Goal: Transaction & Acquisition: Purchase product/service

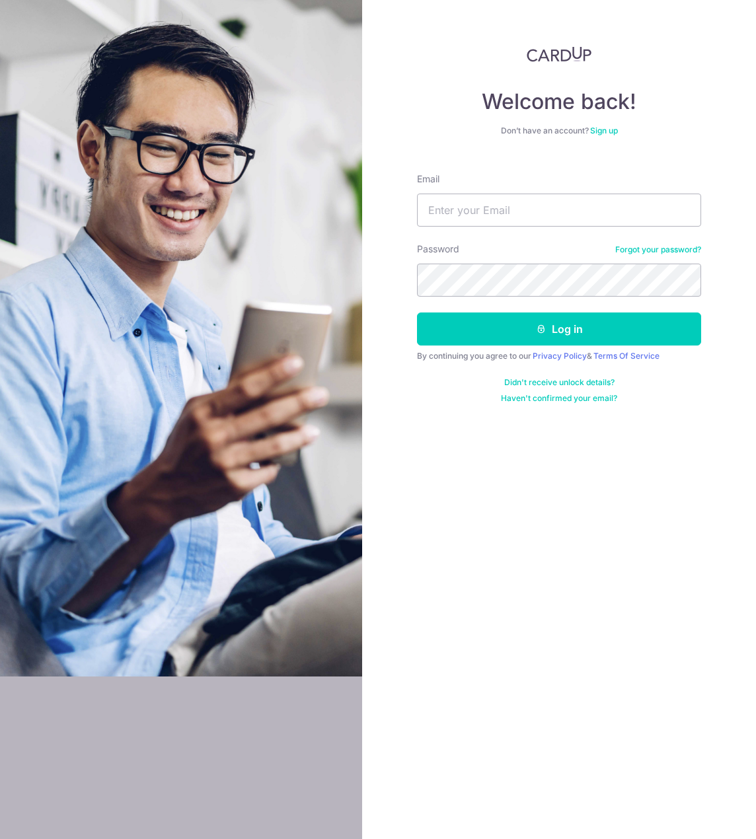
type input "nwongyh@hotmail.com"
click at [417, 313] on button "Log in" at bounding box center [559, 329] width 284 height 33
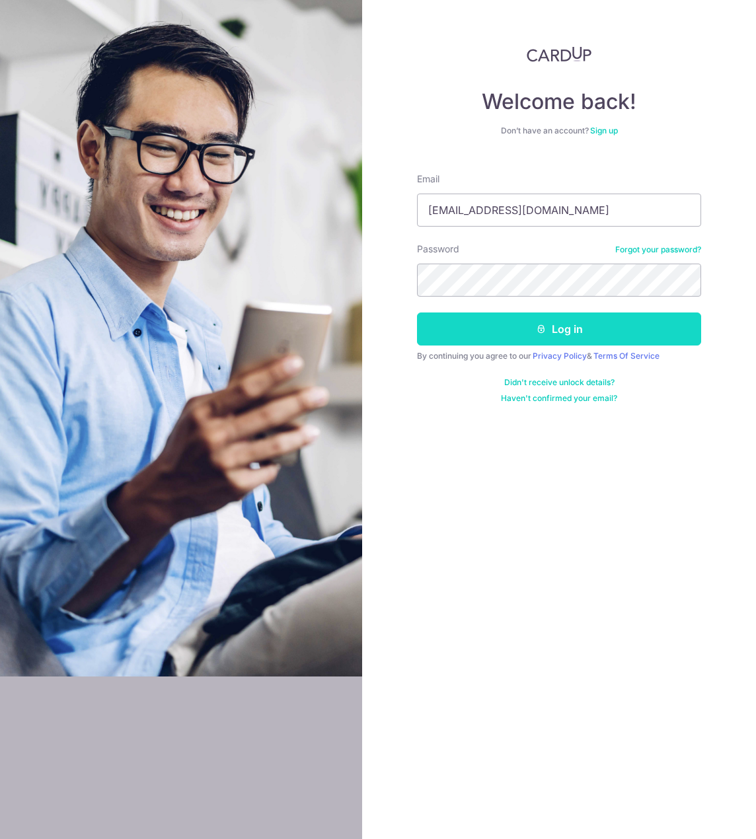
click at [566, 328] on button "Log in" at bounding box center [559, 329] width 284 height 33
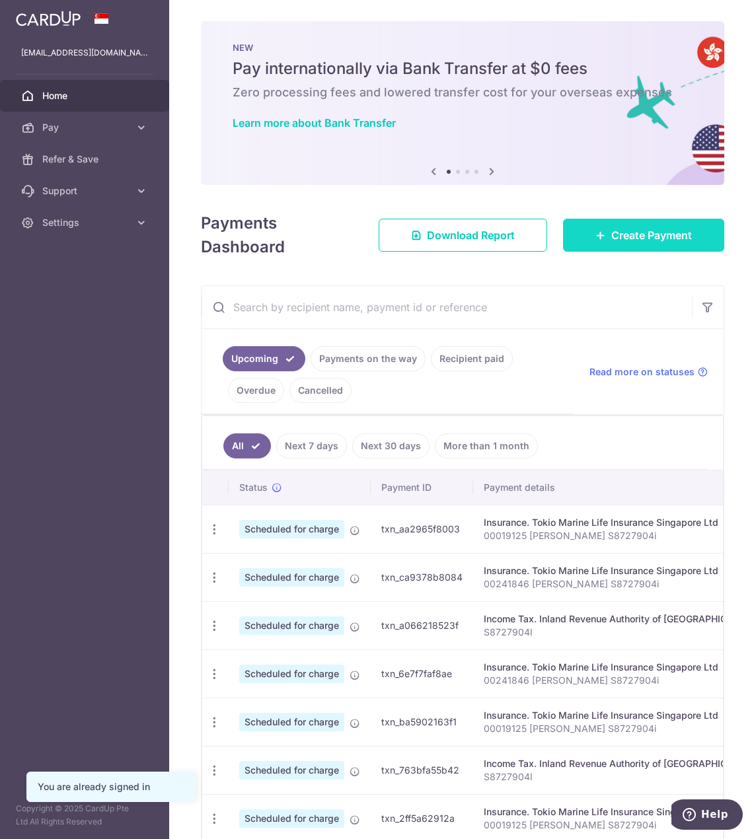
click at [611, 238] on span "Create Payment" at bounding box center [651, 235] width 81 height 16
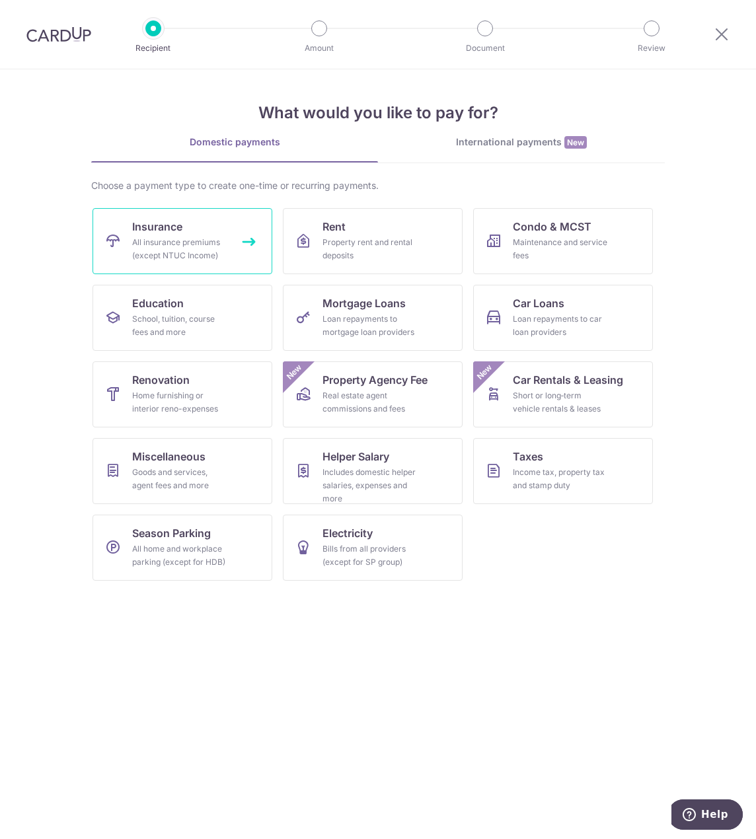
click at [176, 241] on div "All insurance premiums (except NTUC Income)" at bounding box center [179, 249] width 95 height 26
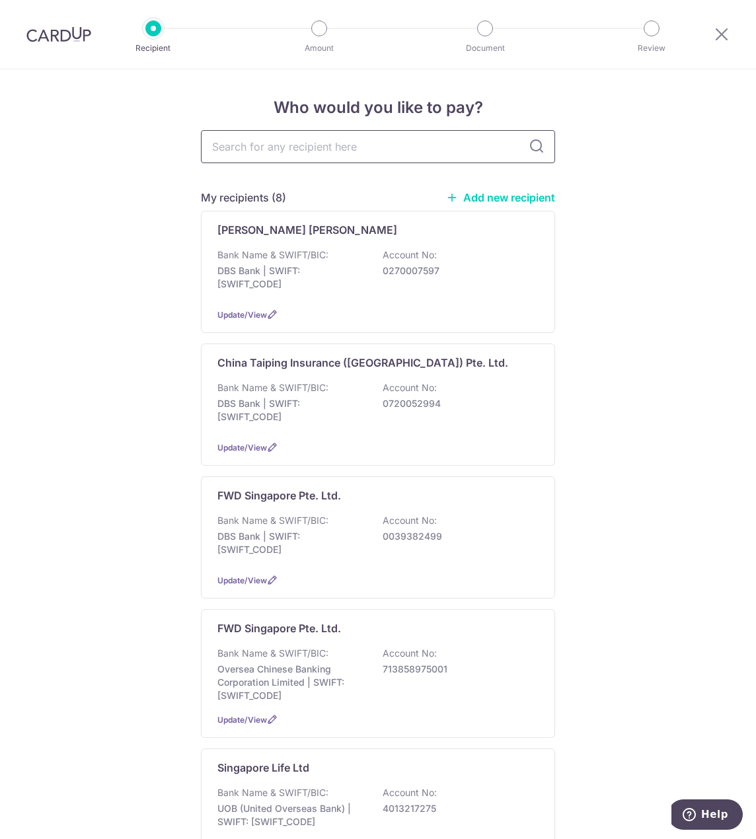
click at [279, 144] on input "text" at bounding box center [378, 146] width 354 height 33
type input "sompo"
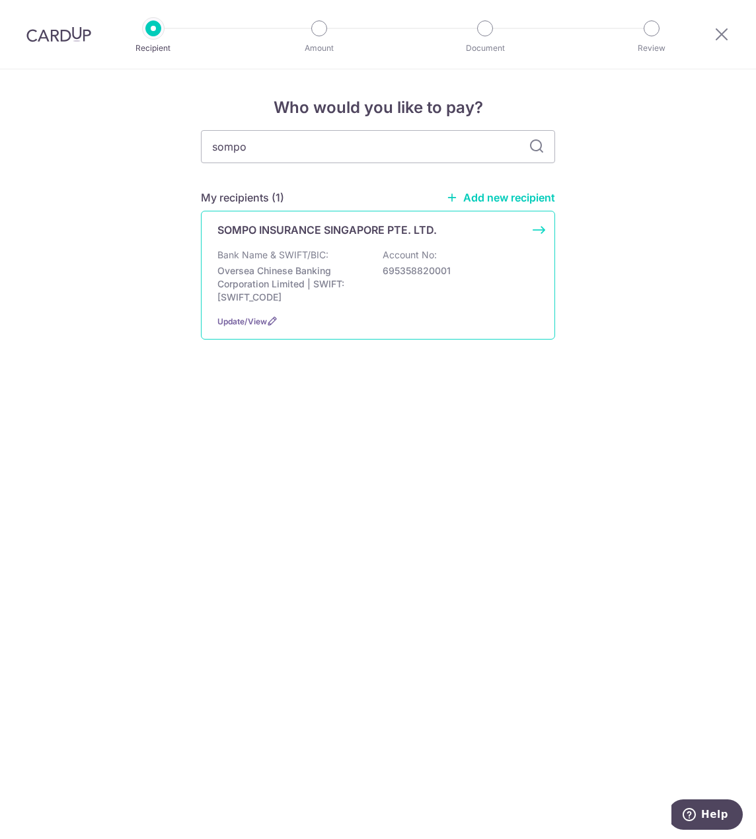
click at [328, 274] on p "Oversea Chinese Banking Corporation Limited | SWIFT: [SWIFT_CODE]" at bounding box center [291, 284] width 148 height 40
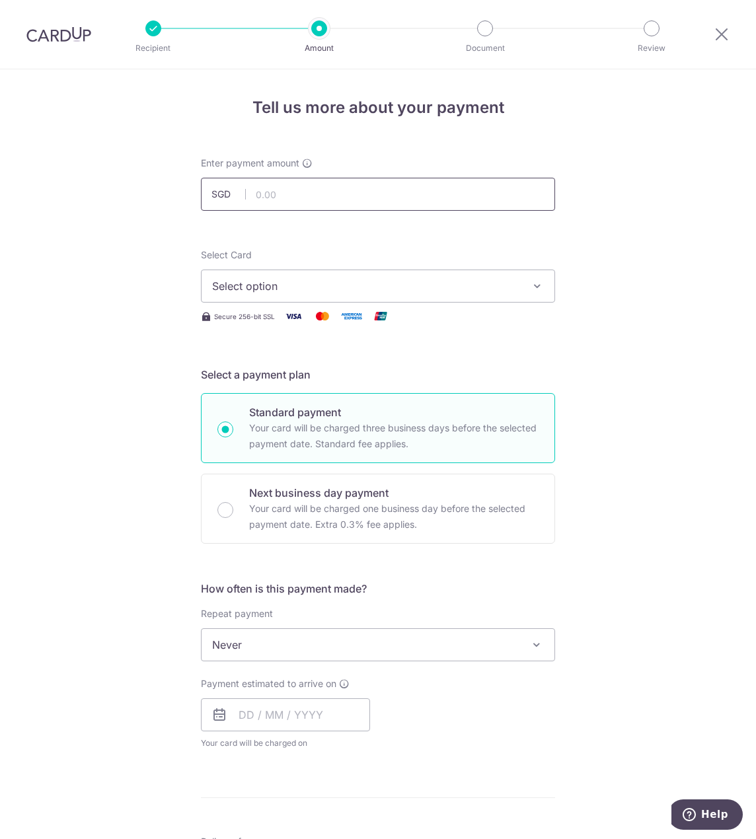
click at [293, 196] on input "text" at bounding box center [378, 194] width 354 height 33
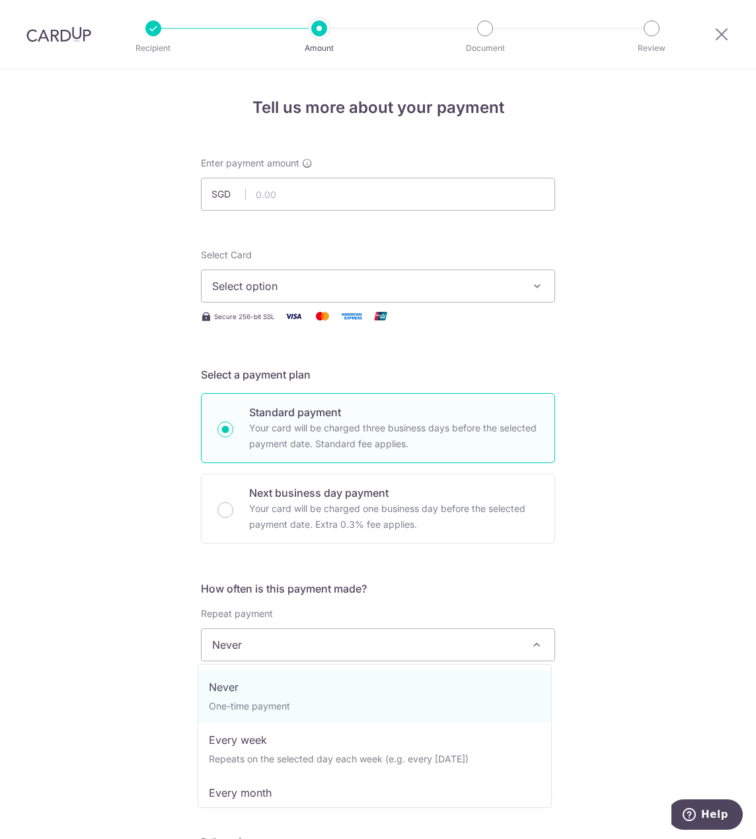
click at [258, 650] on span "Never" at bounding box center [378, 645] width 353 height 32
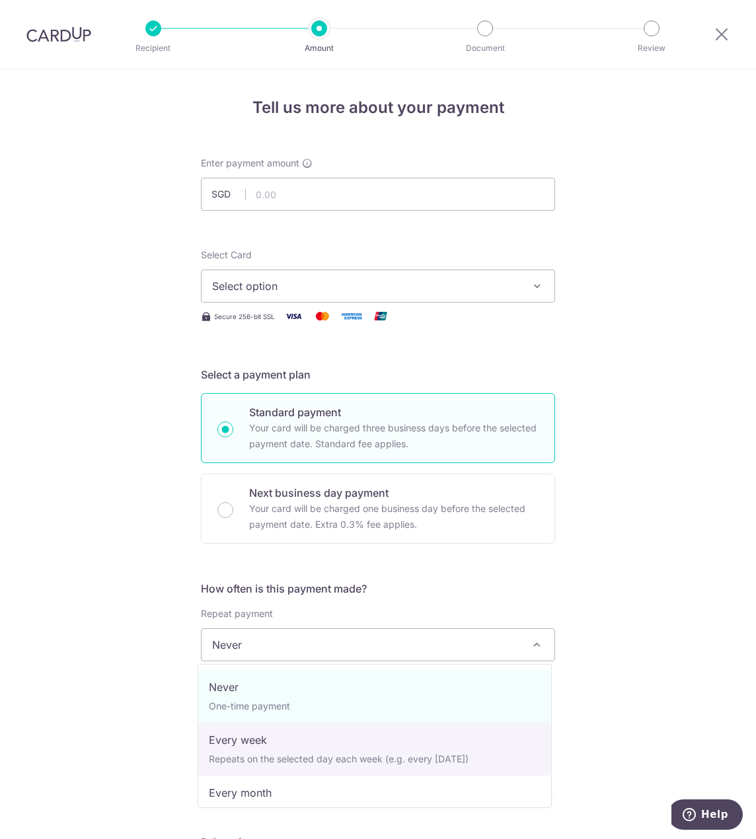
select select "2"
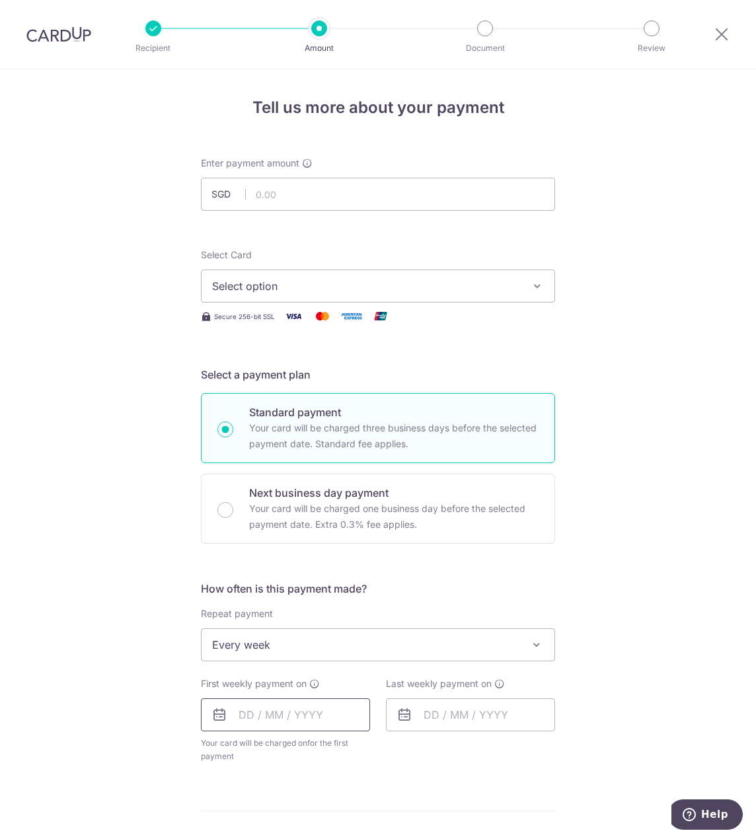
click at [270, 716] on input "text" at bounding box center [285, 715] width 169 height 33
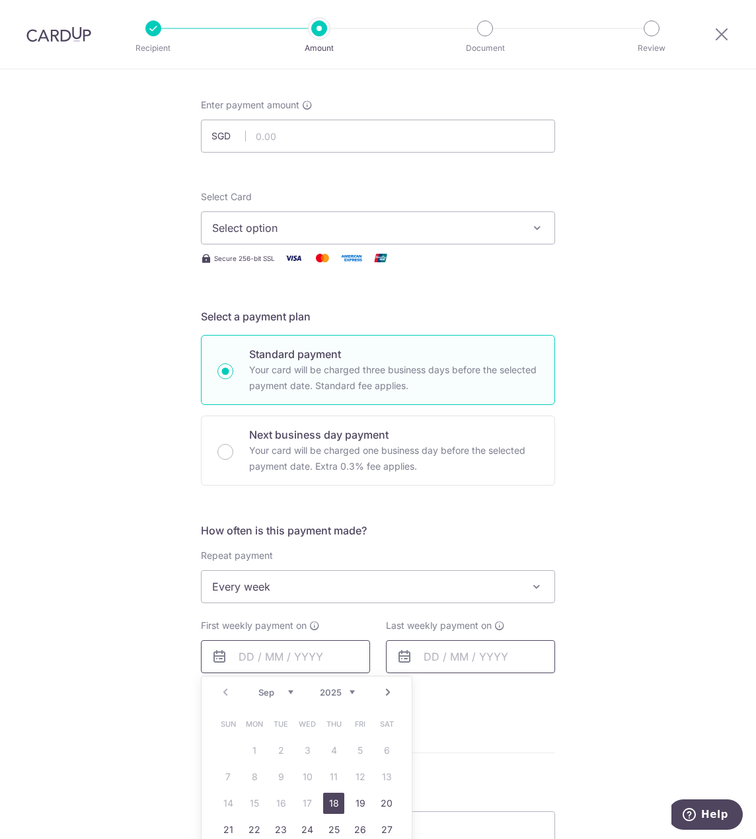
scroll to position [88, 0]
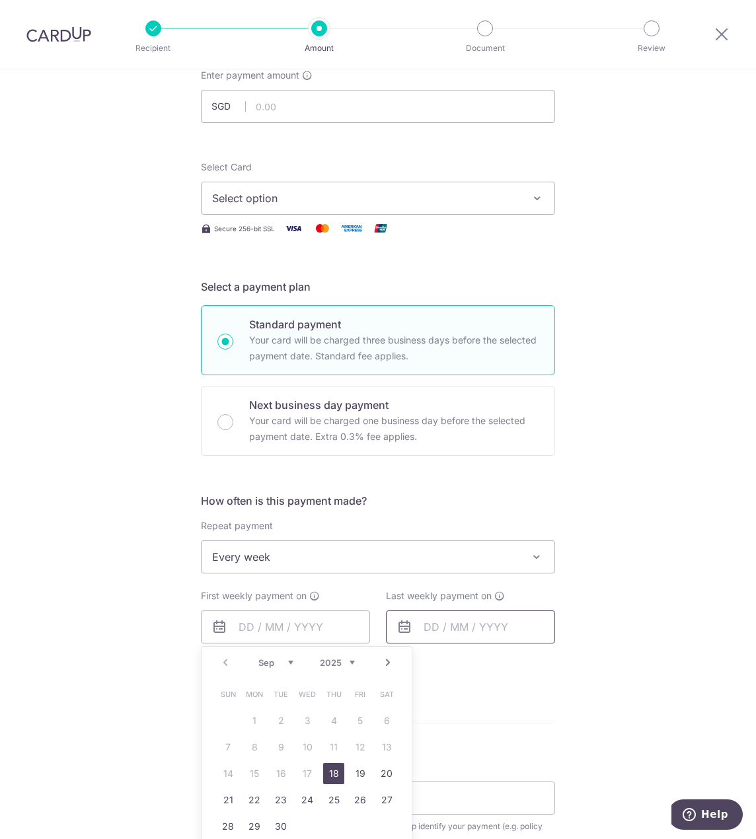
drag, startPoint x: 335, startPoint y: 775, endPoint x: 442, endPoint y: 613, distance: 194.7
click at [335, 775] on link "18" at bounding box center [333, 773] width 21 height 21
type input "[DATE]"
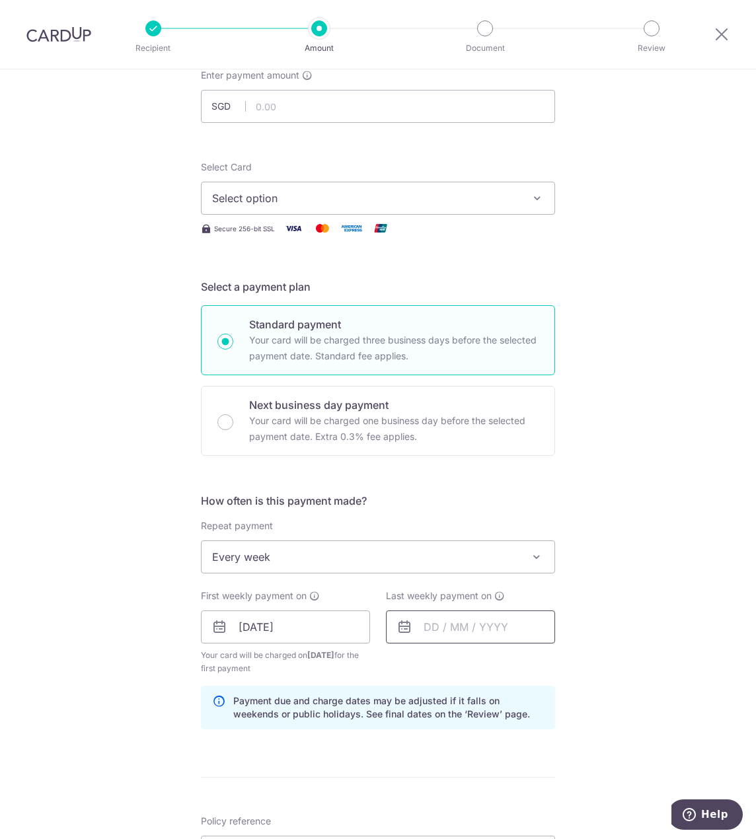
click at [447, 623] on input "text" at bounding box center [470, 627] width 169 height 33
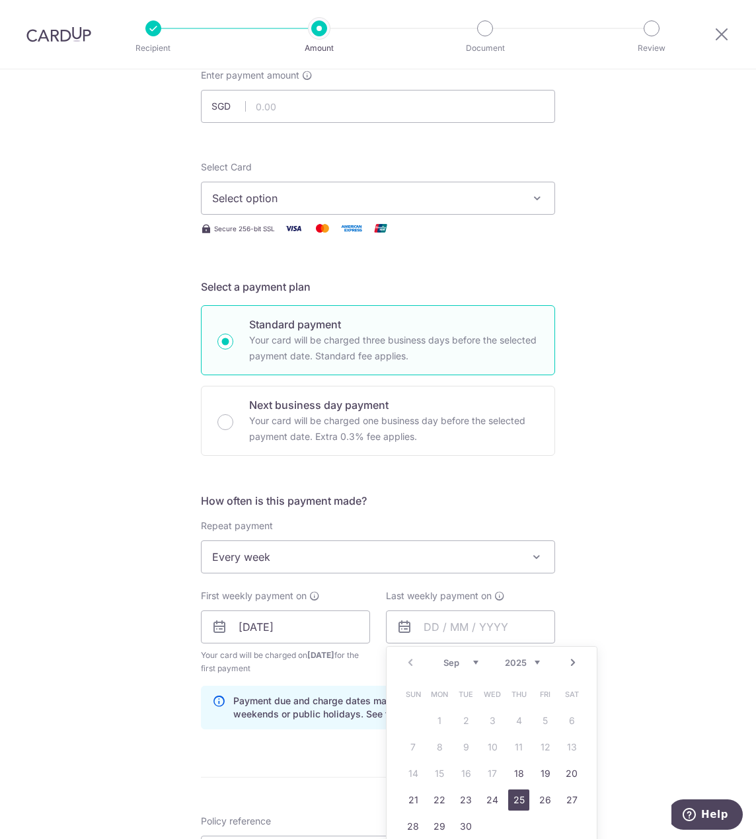
click at [521, 802] on link "25" at bounding box center [518, 800] width 21 height 21
type input "[DATE]"
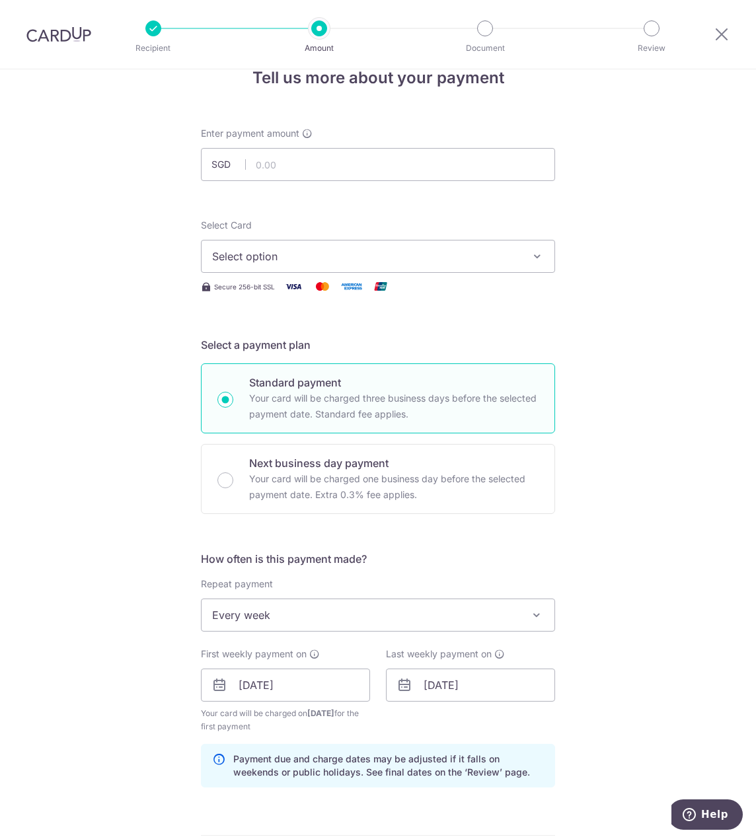
scroll to position [0, 0]
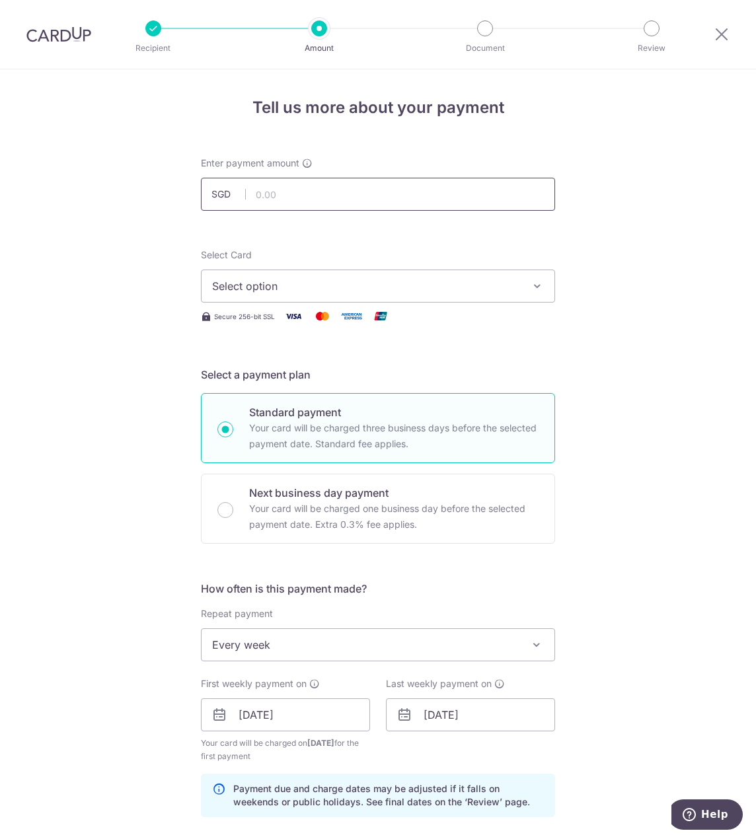
click at [286, 196] on input "text" at bounding box center [378, 194] width 354 height 33
click at [281, 187] on input "text" at bounding box center [378, 194] width 354 height 33
paste input "218"
type input "218.00"
click at [271, 278] on span "Select option" at bounding box center [366, 286] width 308 height 16
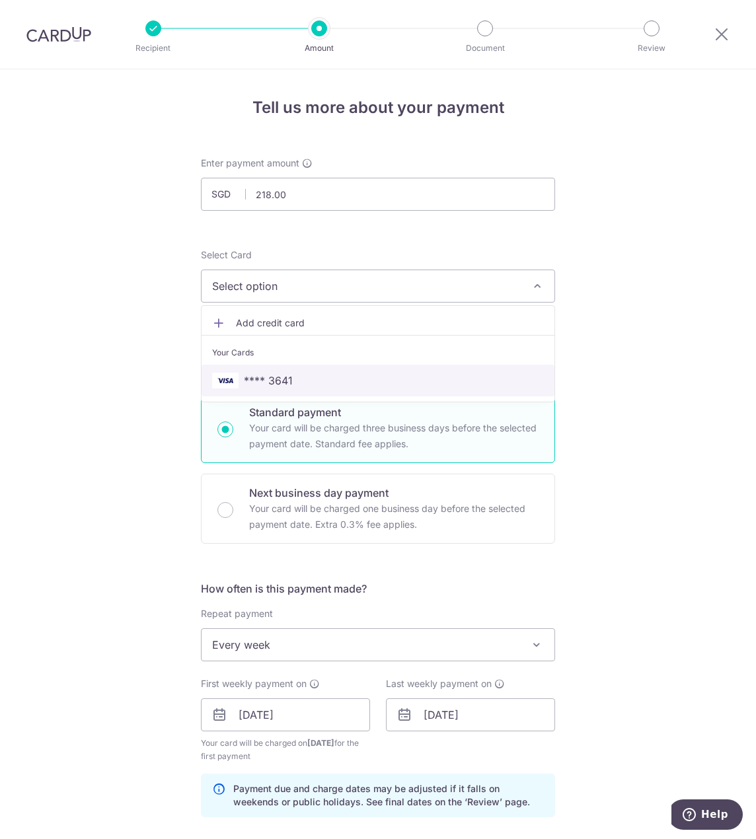
drag, startPoint x: 280, startPoint y: 378, endPoint x: 322, endPoint y: 405, distance: 49.7
click at [281, 378] on span "**** 3641" at bounding box center [268, 381] width 49 height 16
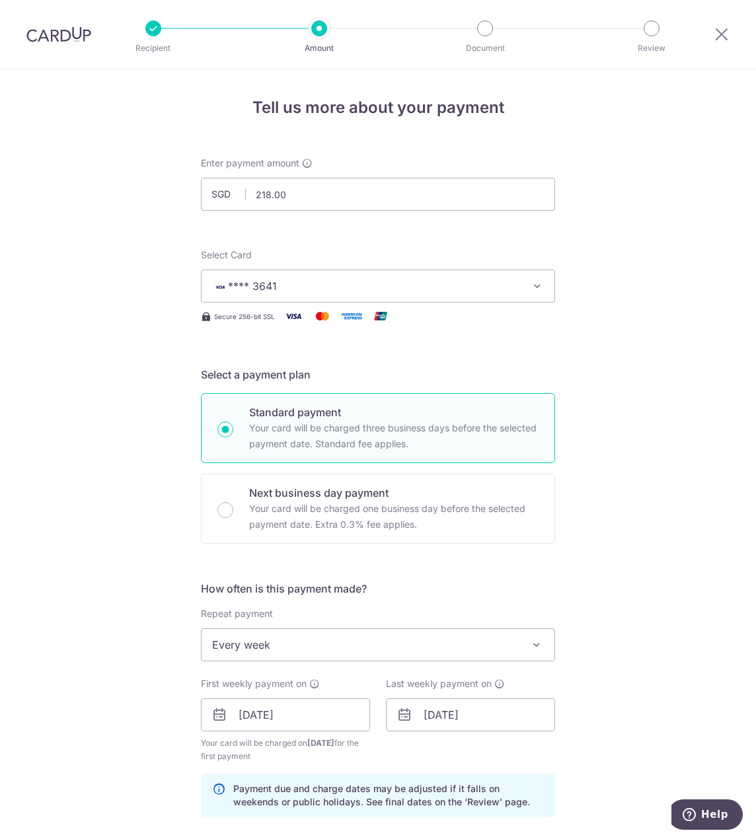
click at [137, 438] on div "Tell us more about your payment Enter payment amount SGD 218.00 218.00 Select C…" at bounding box center [378, 700] width 756 height 1263
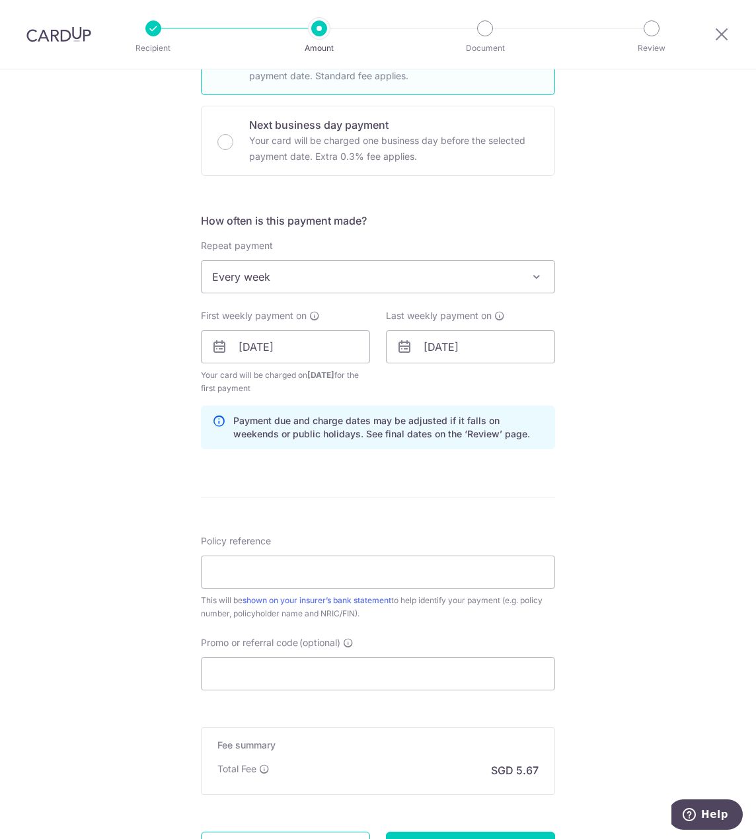
scroll to position [441, 0]
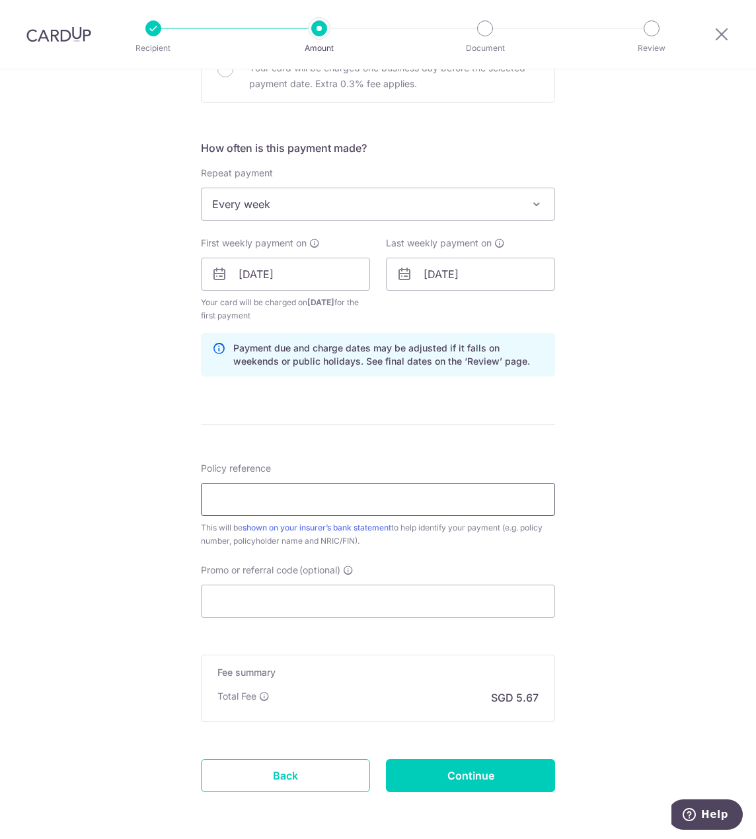
drag, startPoint x: 228, startPoint y: 503, endPoint x: 241, endPoint y: 501, distance: 13.4
click at [228, 503] on input "Policy reference" at bounding box center [378, 499] width 354 height 33
paste input "D24PAST02010613"
click at [364, 502] on input "D24PAST02010613" at bounding box center [378, 499] width 354 height 33
type input "D24PAST02010613 WONG YAN HUI NIGEL"
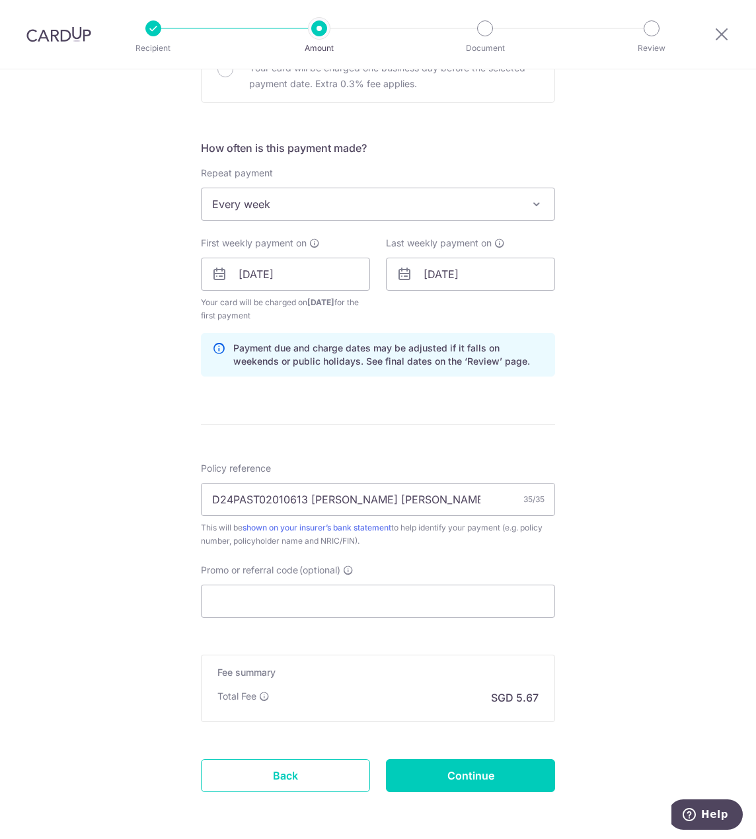
click at [648, 494] on div "Tell us more about your payment Enter payment amount SGD 218.00 218.00 Select C…" at bounding box center [378, 260] width 756 height 1263
click at [468, 603] on input "Promo or referral code (optional)" at bounding box center [378, 601] width 354 height 33
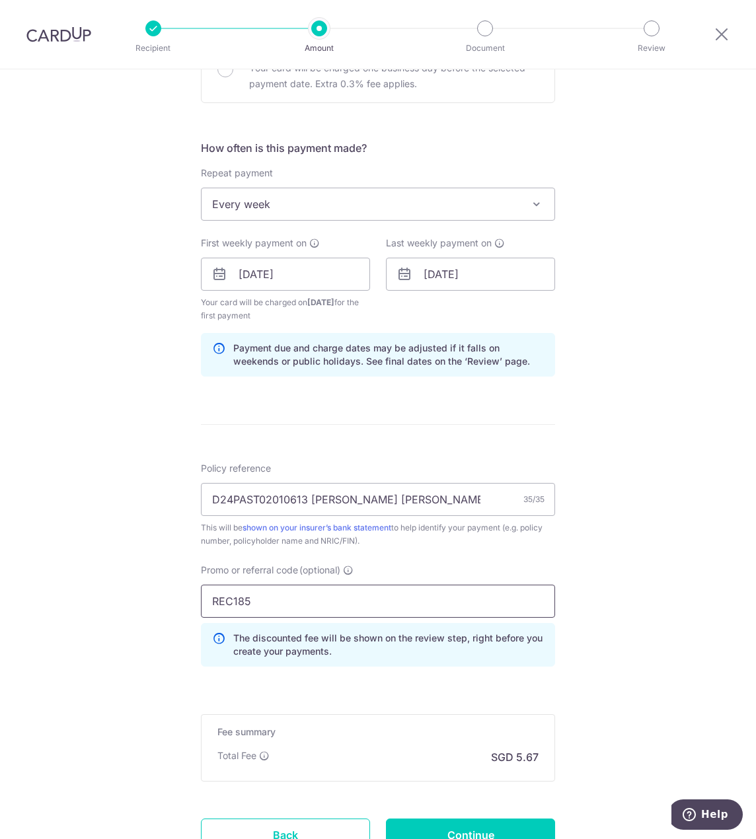
type input "REC185"
drag, startPoint x: 165, startPoint y: 611, endPoint x: 128, endPoint y: 611, distance: 36.3
click at [163, 611] on div "Tell us more about your payment Enter payment amount SGD 218.00 218.00 Select C…" at bounding box center [378, 290] width 756 height 1322
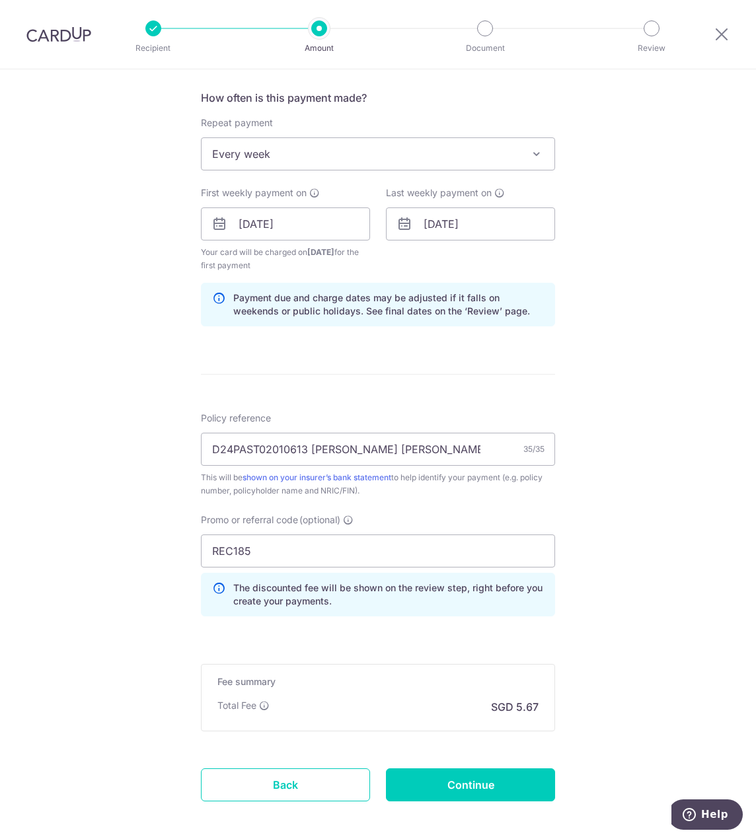
scroll to position [552, 0]
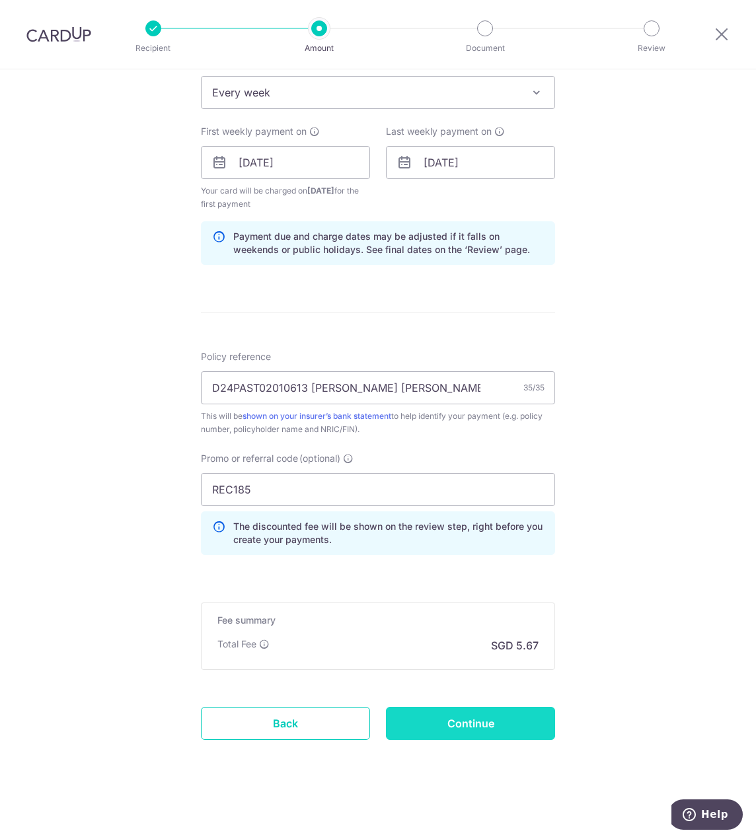
click at [473, 730] on input "Continue" at bounding box center [470, 723] width 169 height 33
type input "Create Schedule"
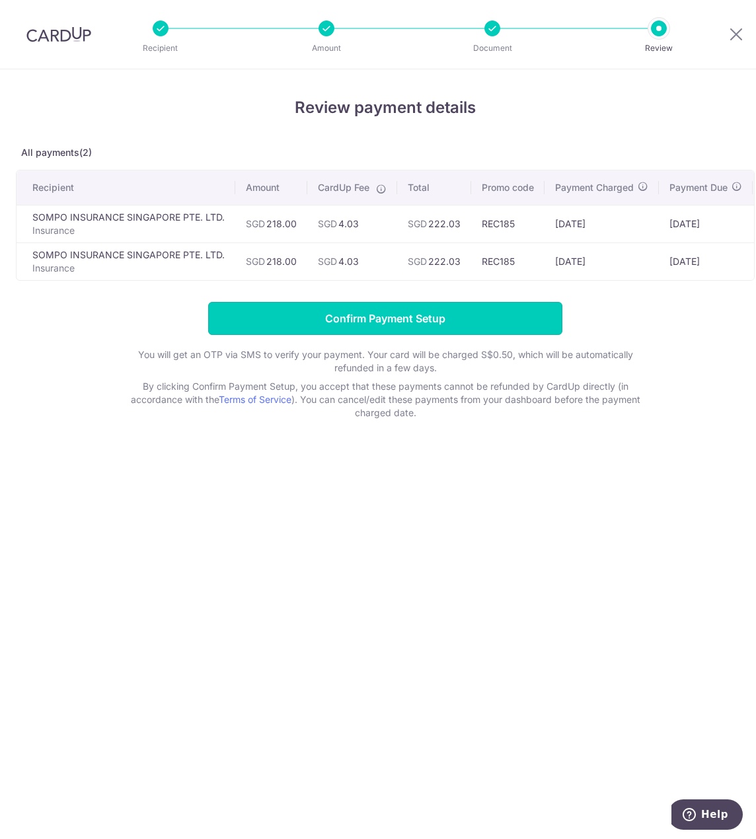
click at [450, 326] on input "Confirm Payment Setup" at bounding box center [385, 318] width 354 height 33
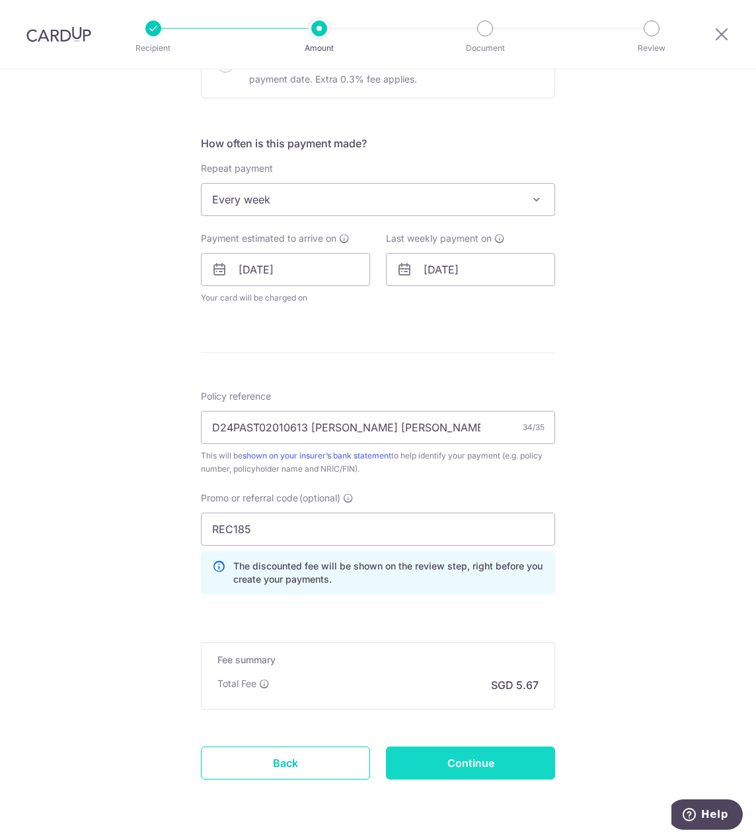
scroll to position [531, 0]
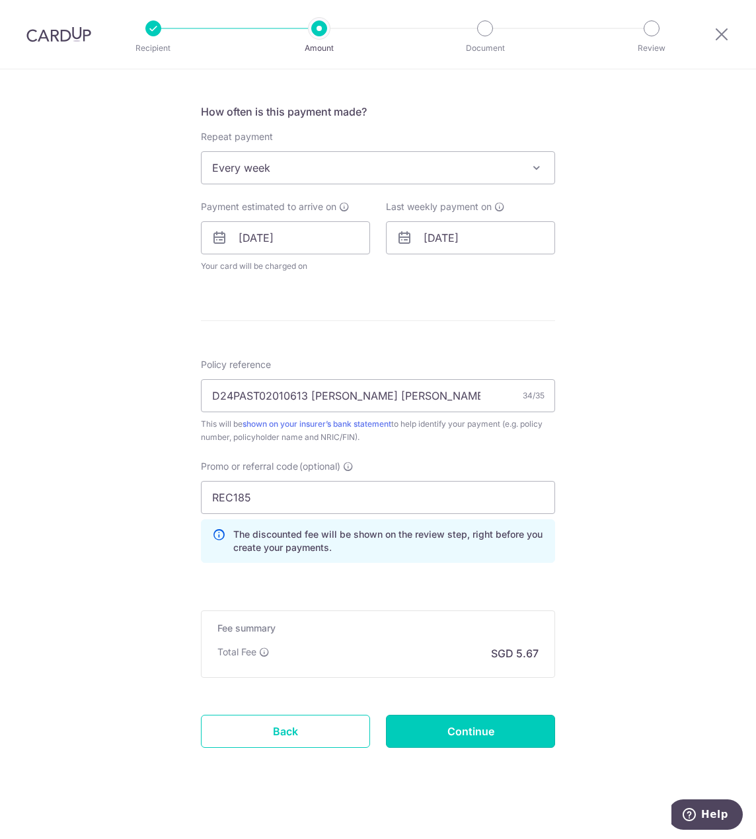
click at [518, 724] on input "Continue" at bounding box center [470, 731] width 169 height 33
type input "Update Schedule"
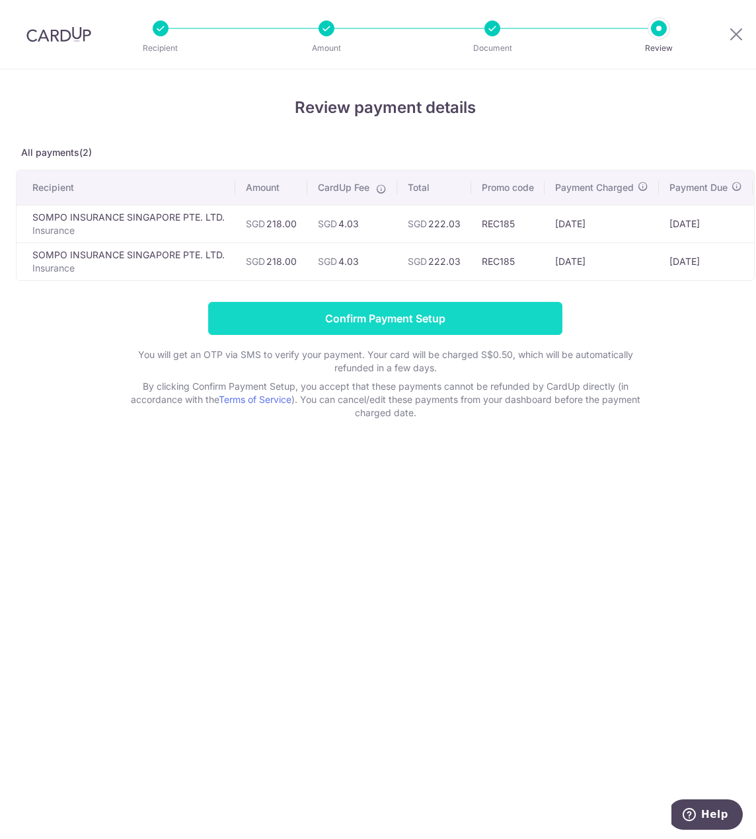
click at [404, 327] on input "Confirm Payment Setup" at bounding box center [385, 318] width 354 height 33
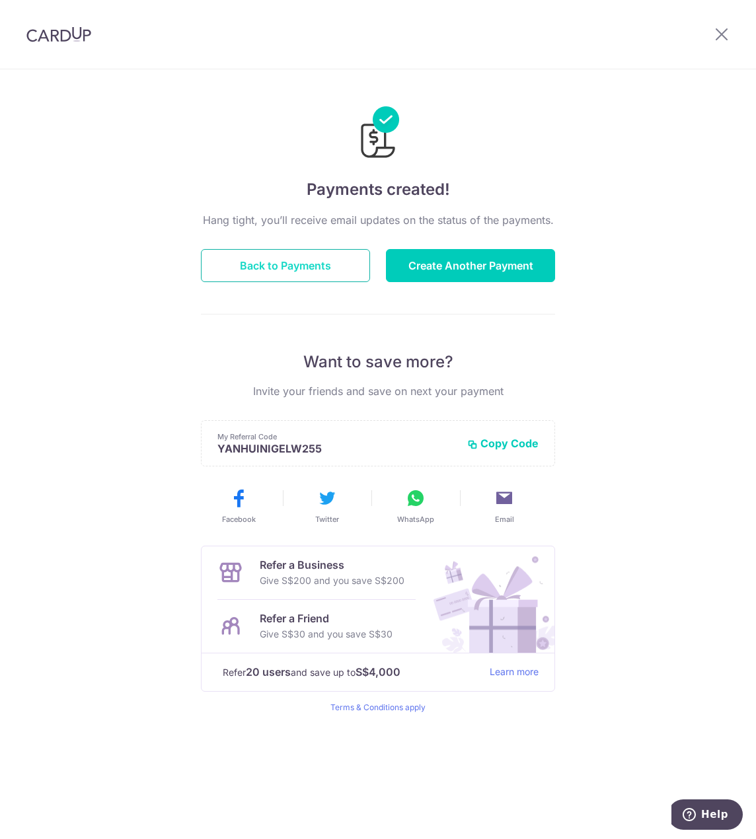
click at [250, 253] on button "Back to Payments" at bounding box center [285, 265] width 169 height 33
